Goal: Information Seeking & Learning: Learn about a topic

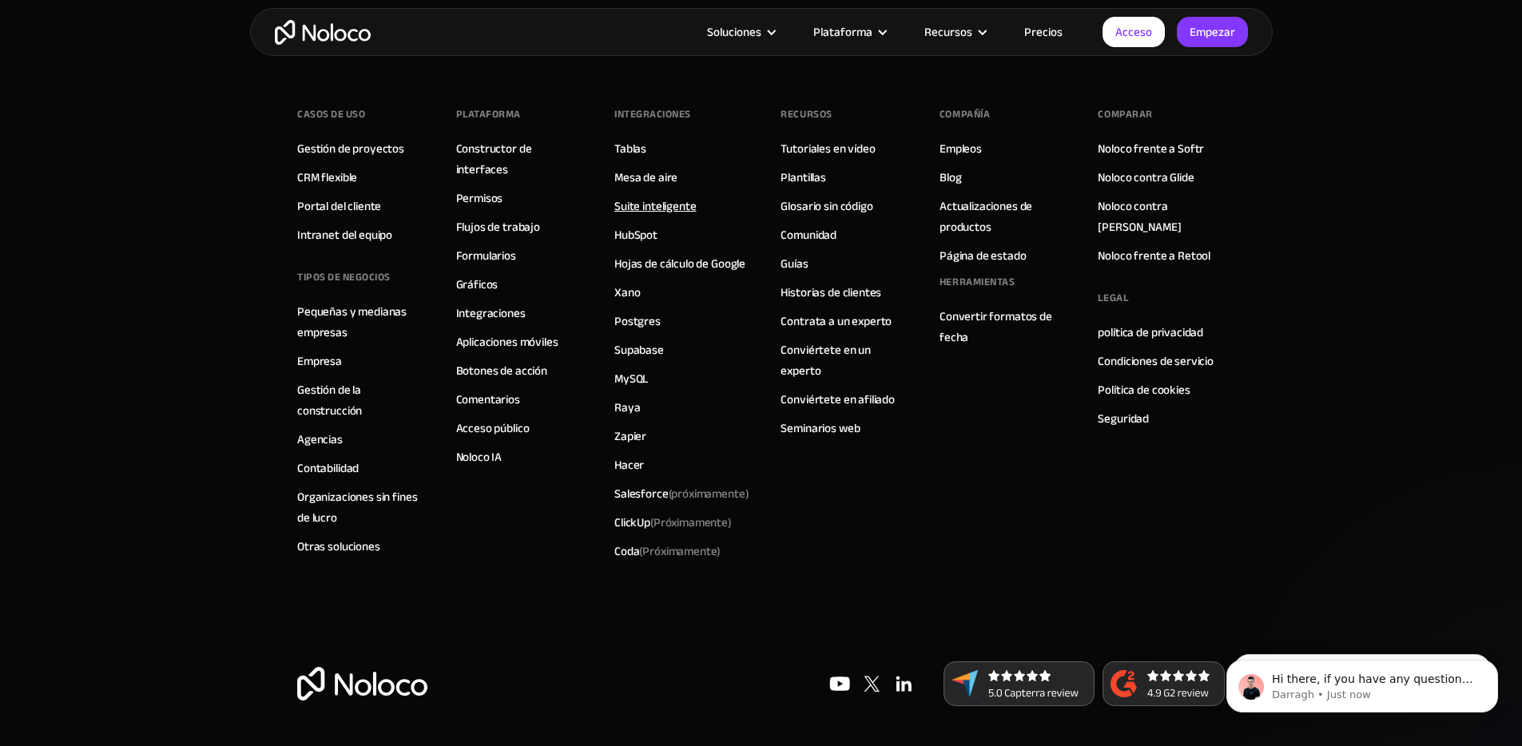
click at [647, 195] on font "Suite inteligente" at bounding box center [654, 206] width 81 height 22
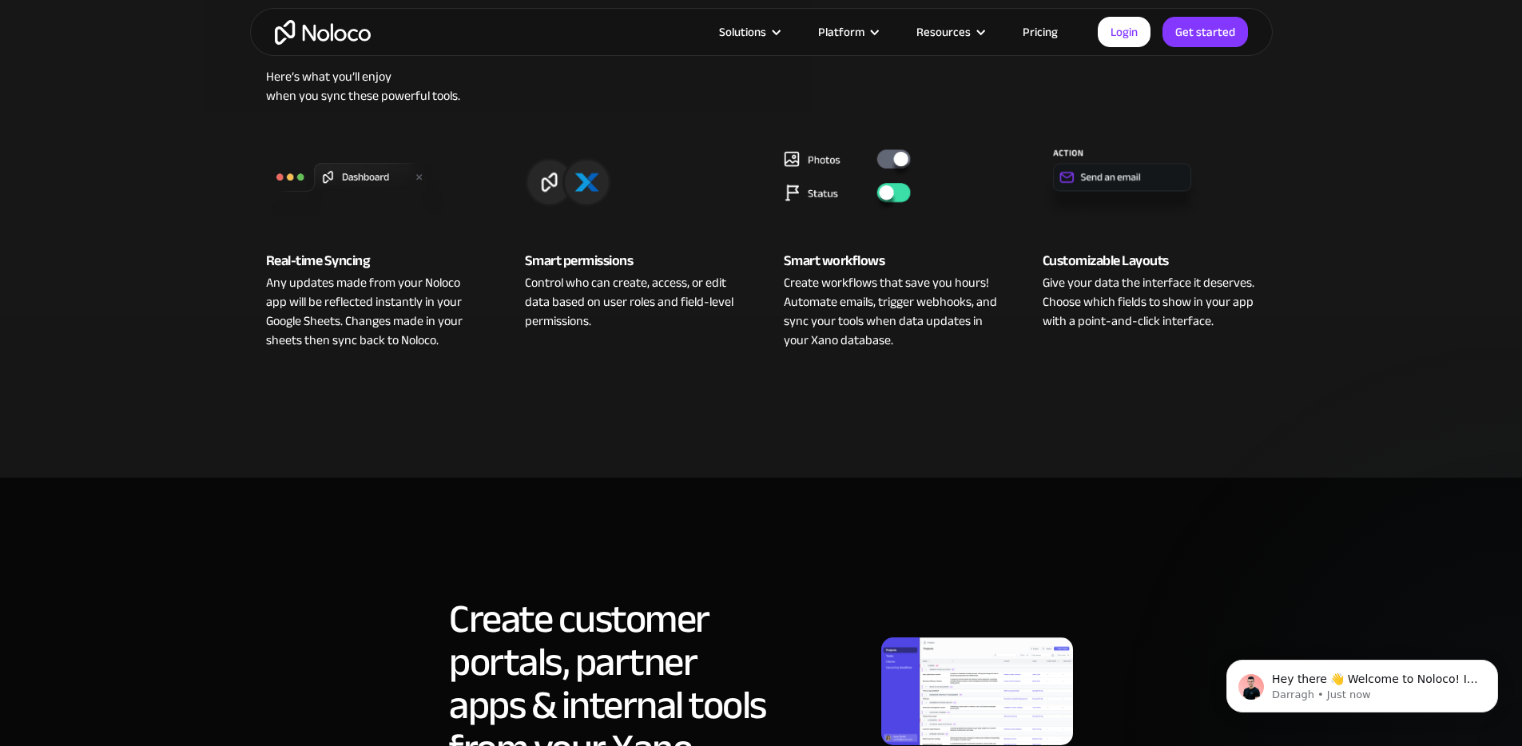
scroll to position [575, 0]
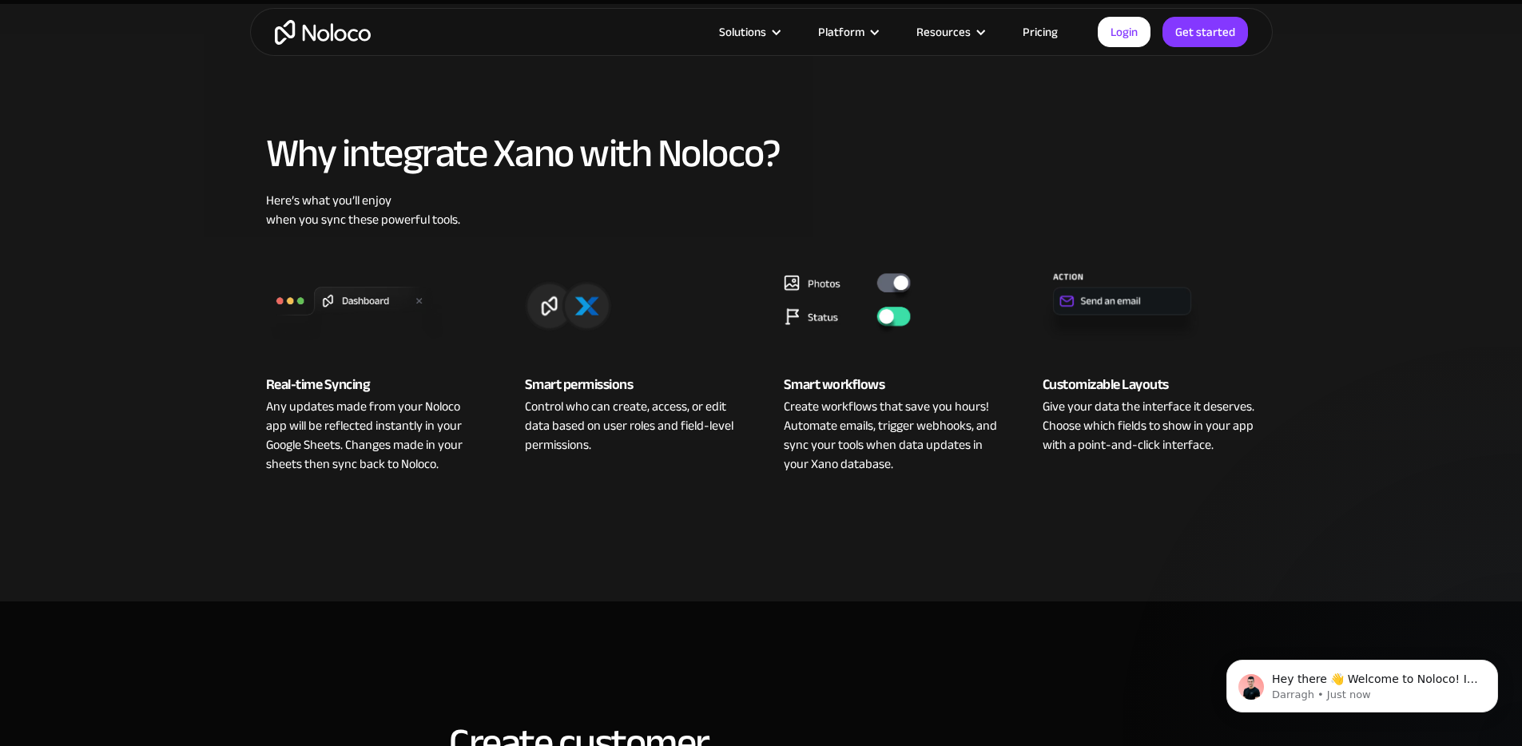
click at [535, 161] on h2 "Why integrate Xano with Noloco?" at bounding box center [761, 153] width 990 height 43
click at [535, 159] on h2 "Why integrate Xano with Noloco?" at bounding box center [761, 153] width 990 height 43
